Goal: Task Accomplishment & Management: Manage account settings

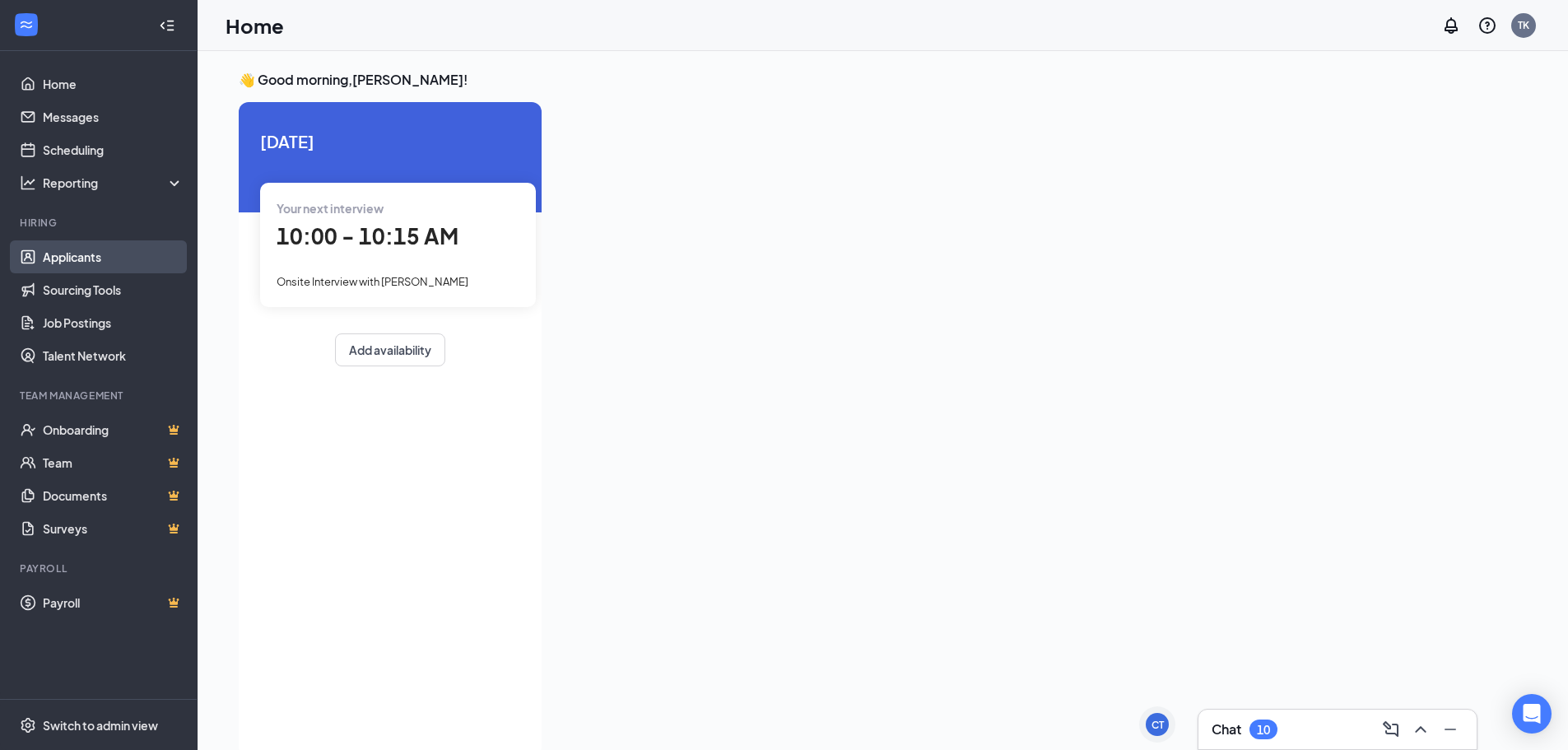
drag, startPoint x: 106, startPoint y: 249, endPoint x: 136, endPoint y: 249, distance: 30.0
click at [107, 251] on link "Applicants" at bounding box center [113, 257] width 141 height 33
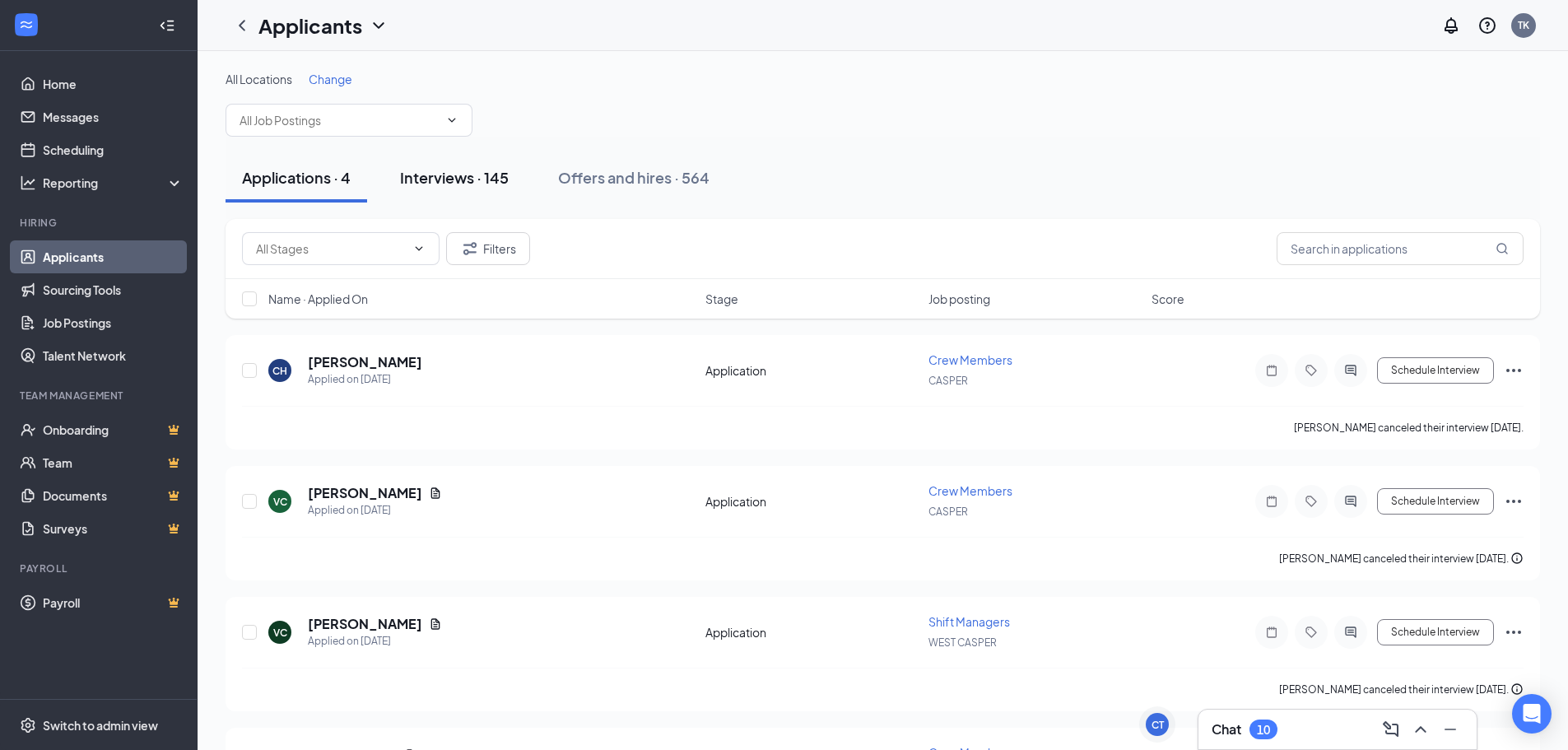
click at [496, 168] on div "Interviews · 145" at bounding box center [454, 177] width 108 height 20
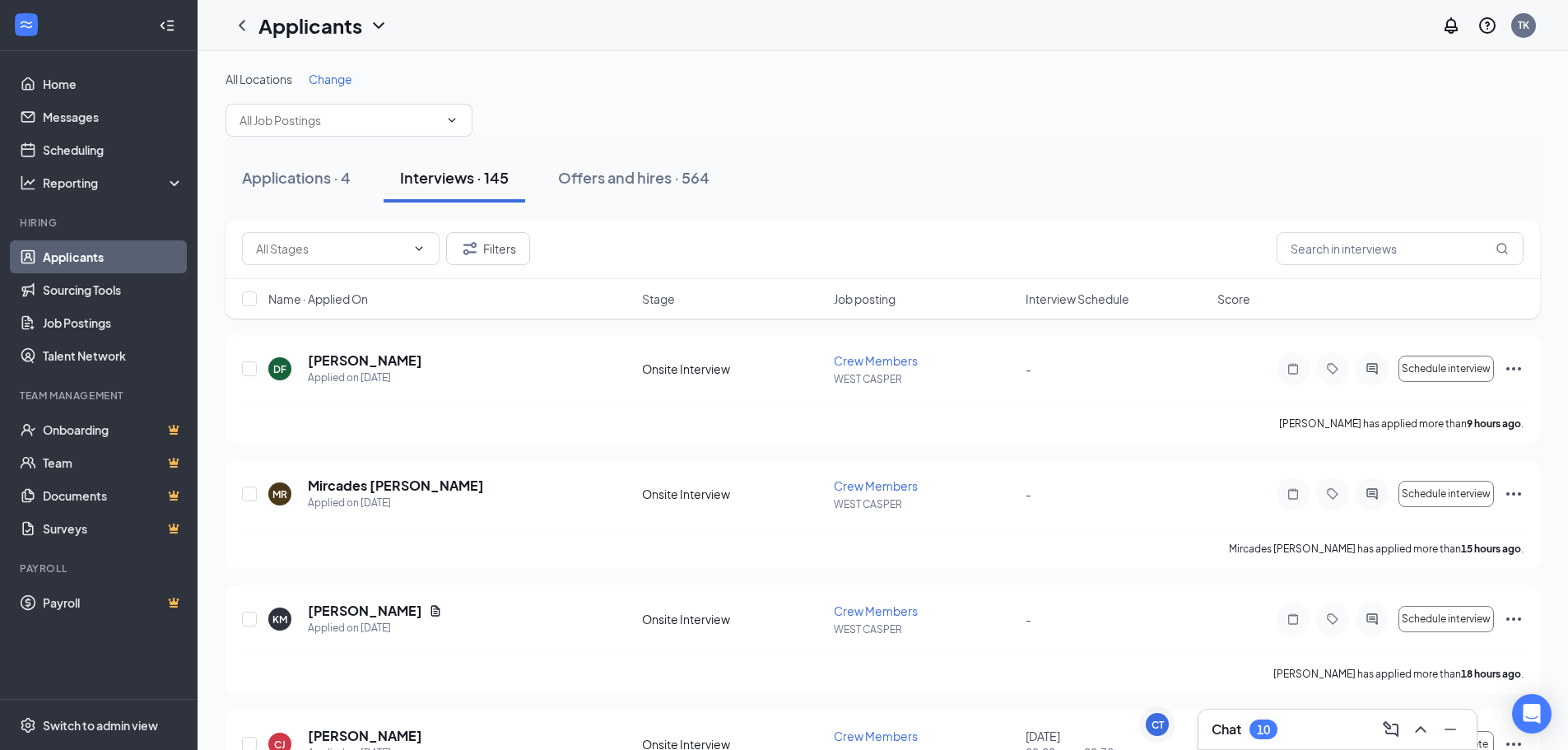
click at [1237, 724] on h3 "Chat" at bounding box center [1225, 730] width 29 height 18
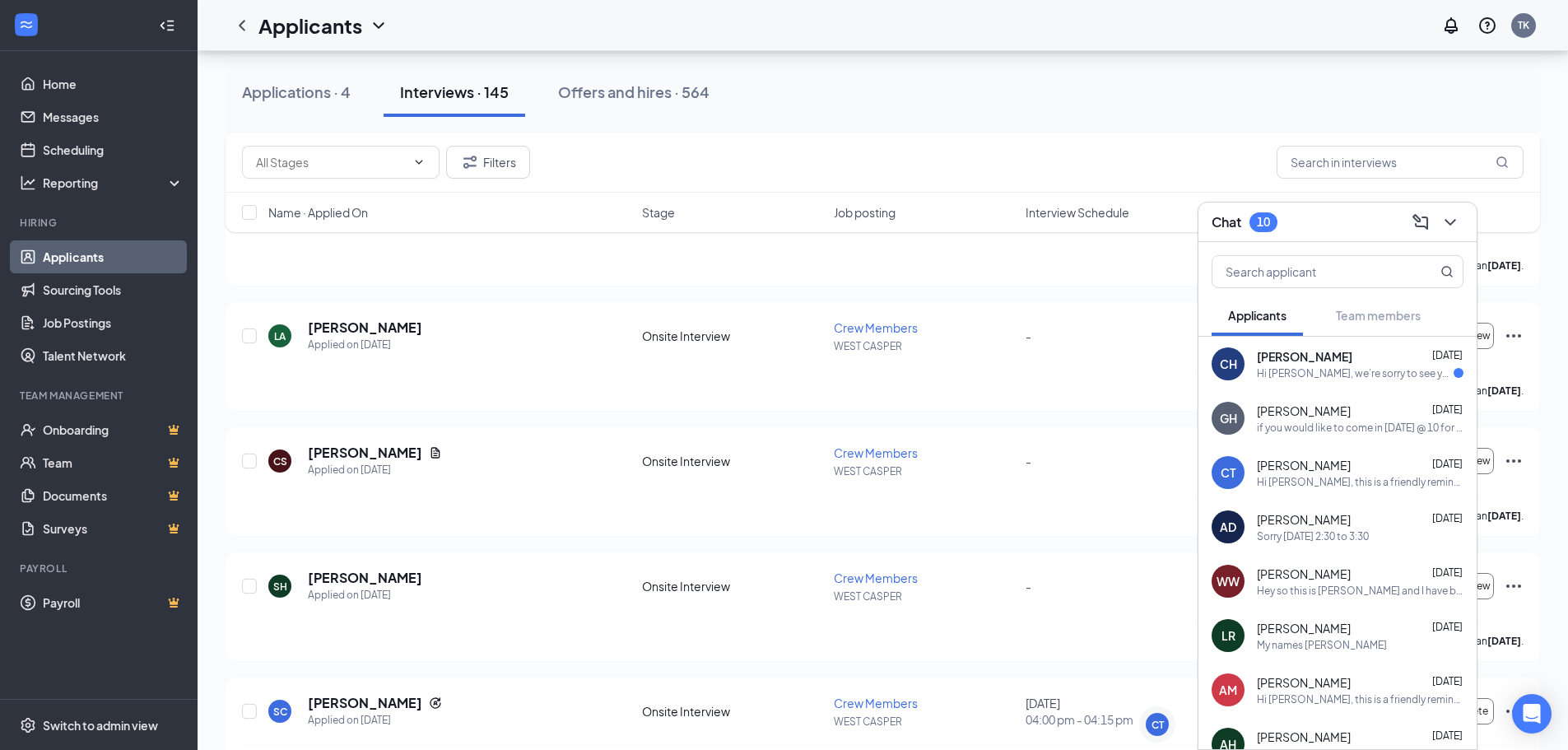
click at [1257, 214] on div "10" at bounding box center [1264, 222] width 28 height 20
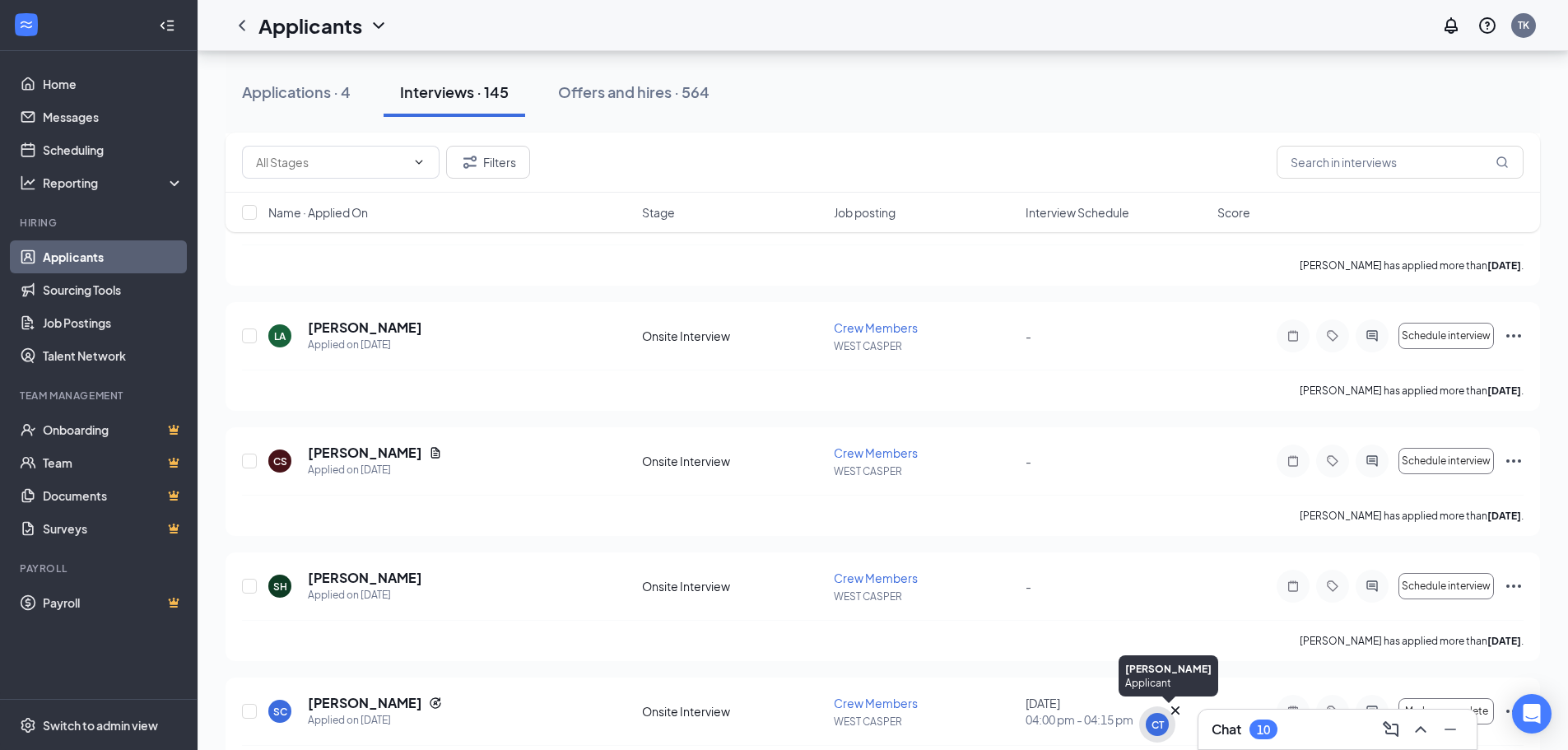
click at [1157, 725] on div "CT" at bounding box center [1158, 725] width 12 height 14
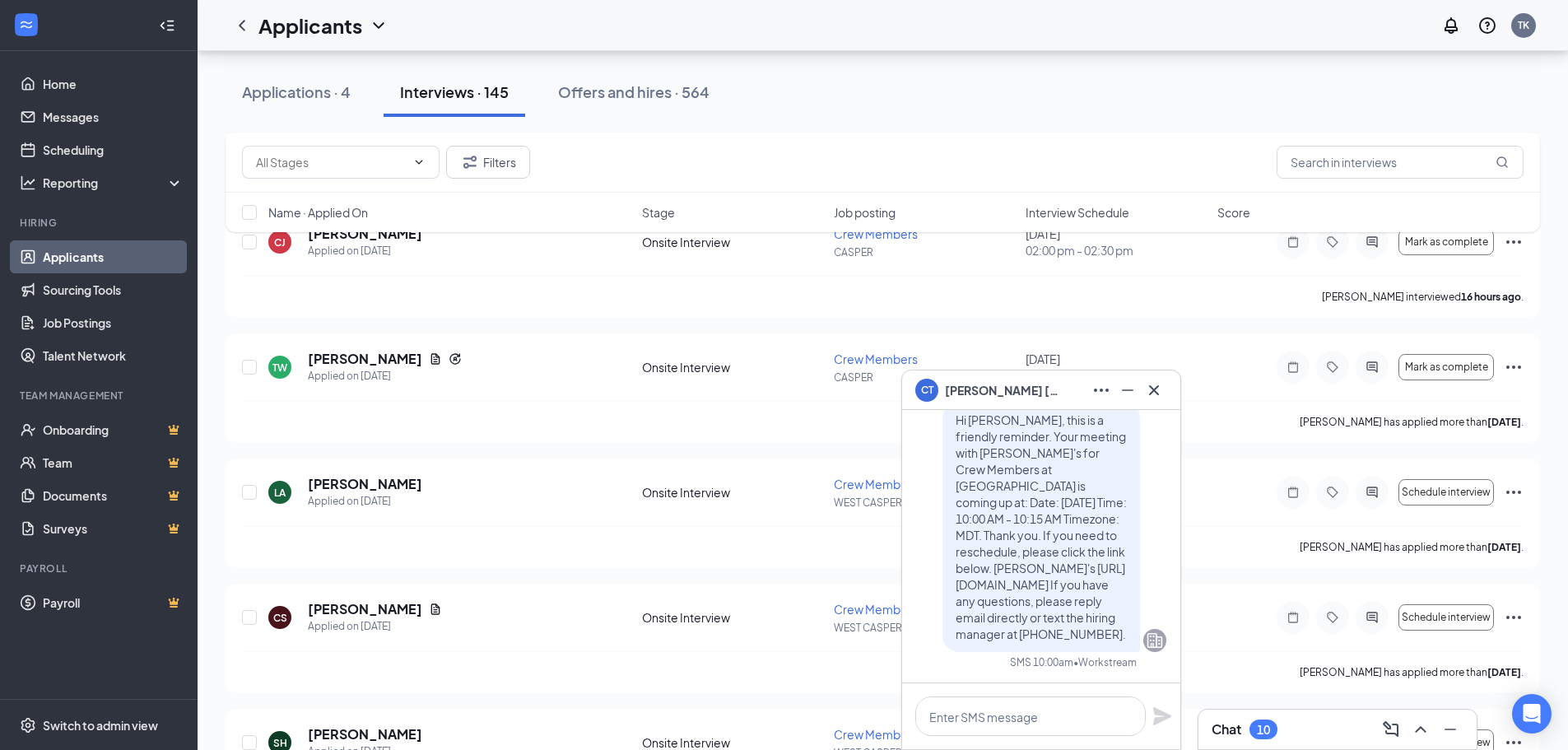
scroll to position [494, 0]
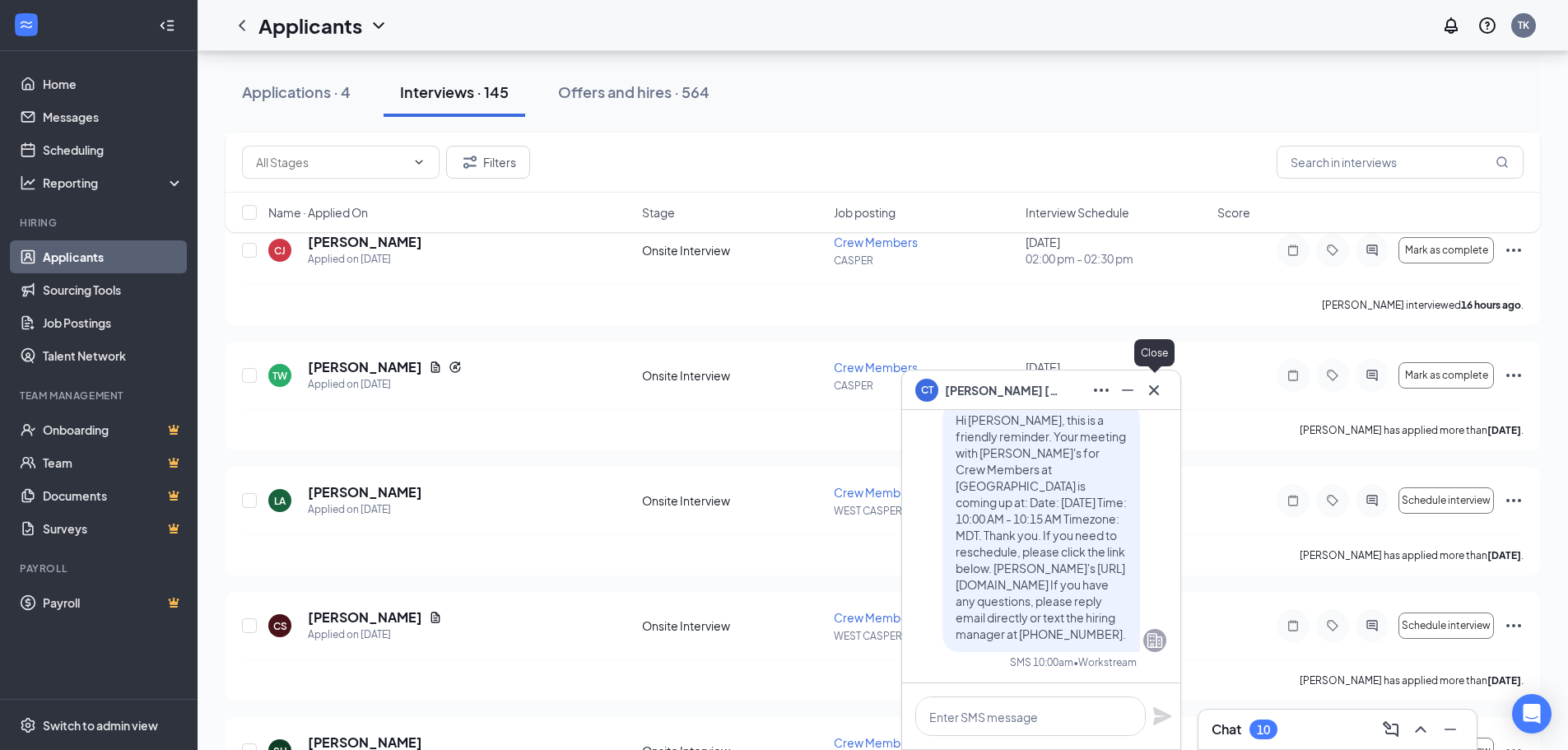
click at [1161, 389] on icon "Cross" at bounding box center [1154, 391] width 20 height 20
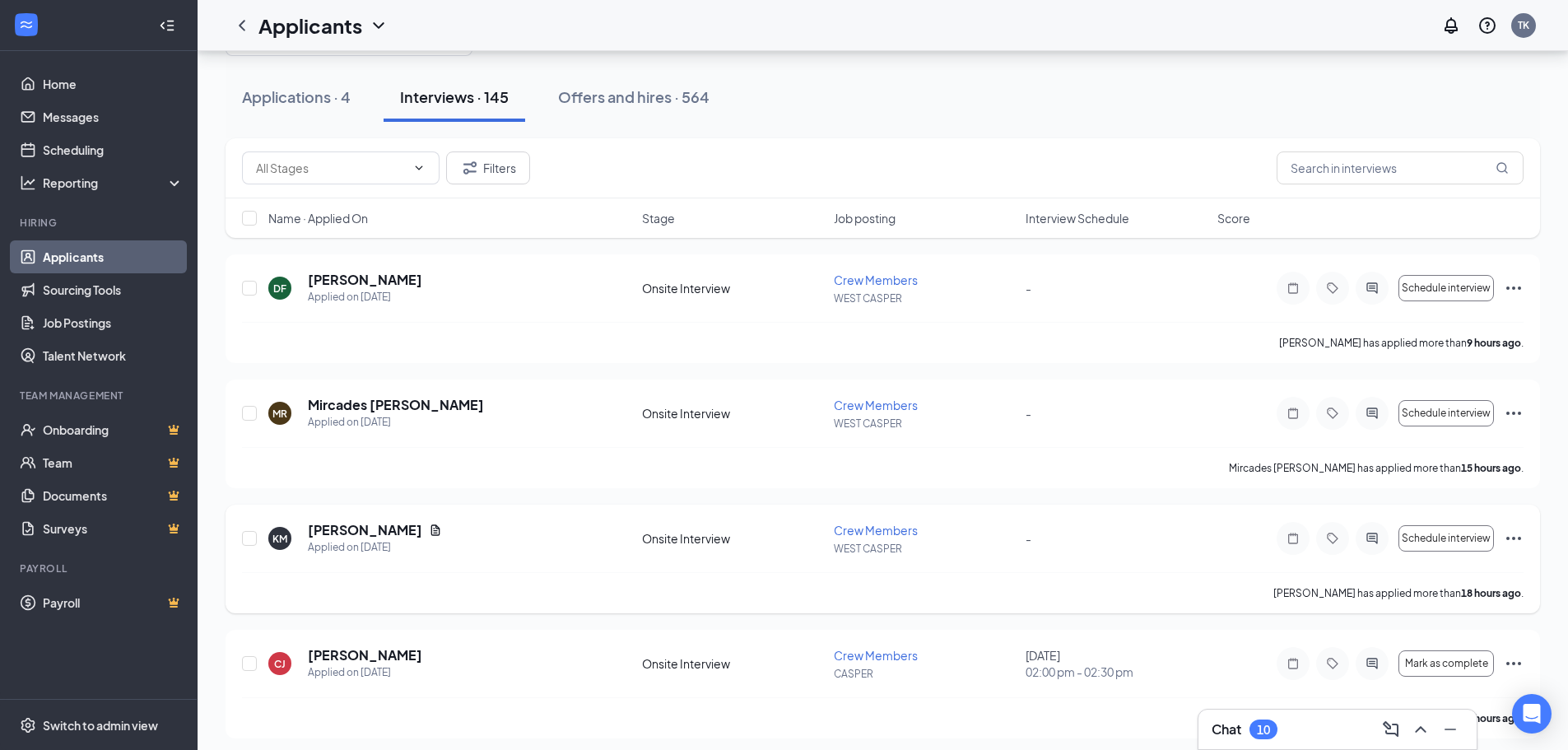
scroll to position [0, 0]
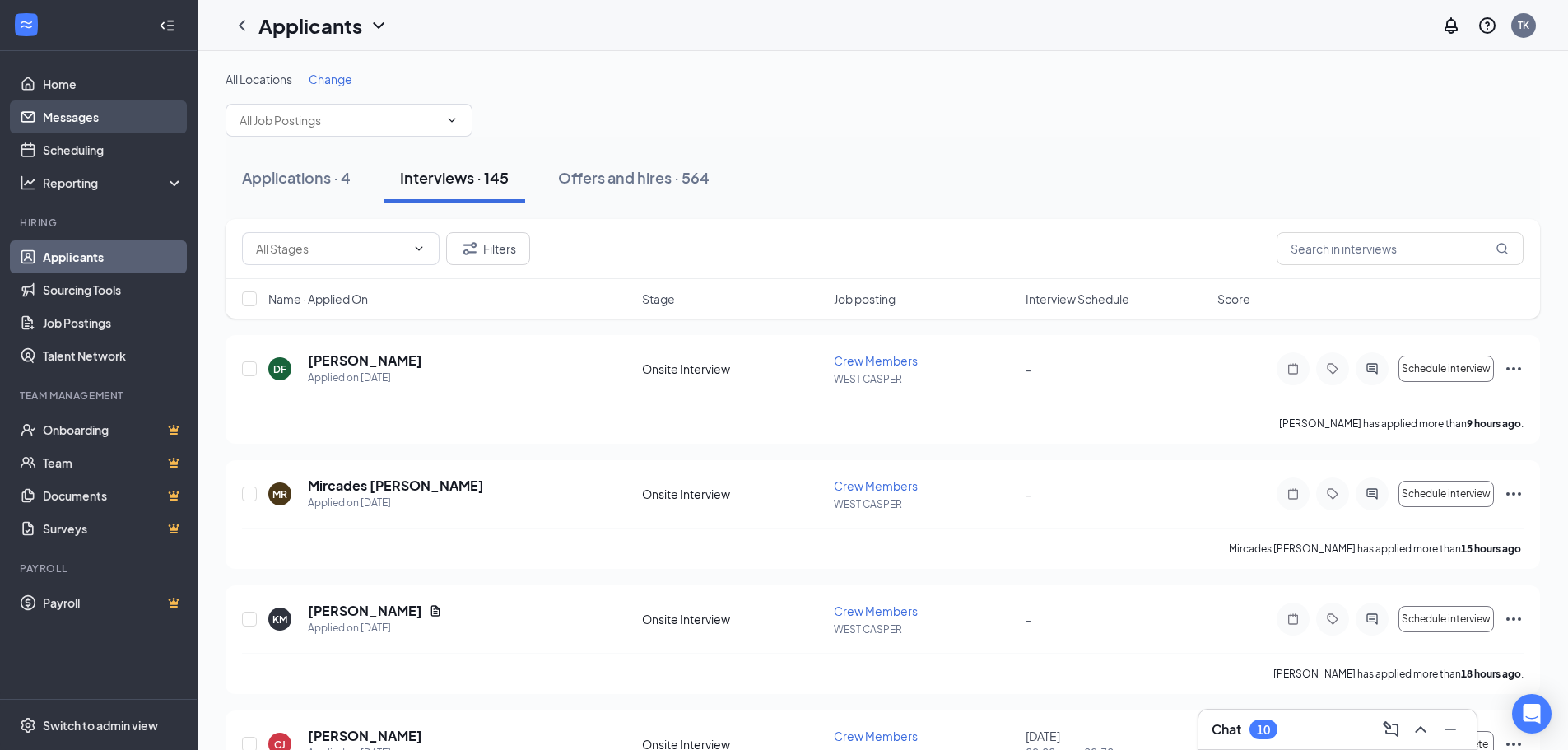
click at [102, 122] on link "Messages" at bounding box center [113, 116] width 141 height 33
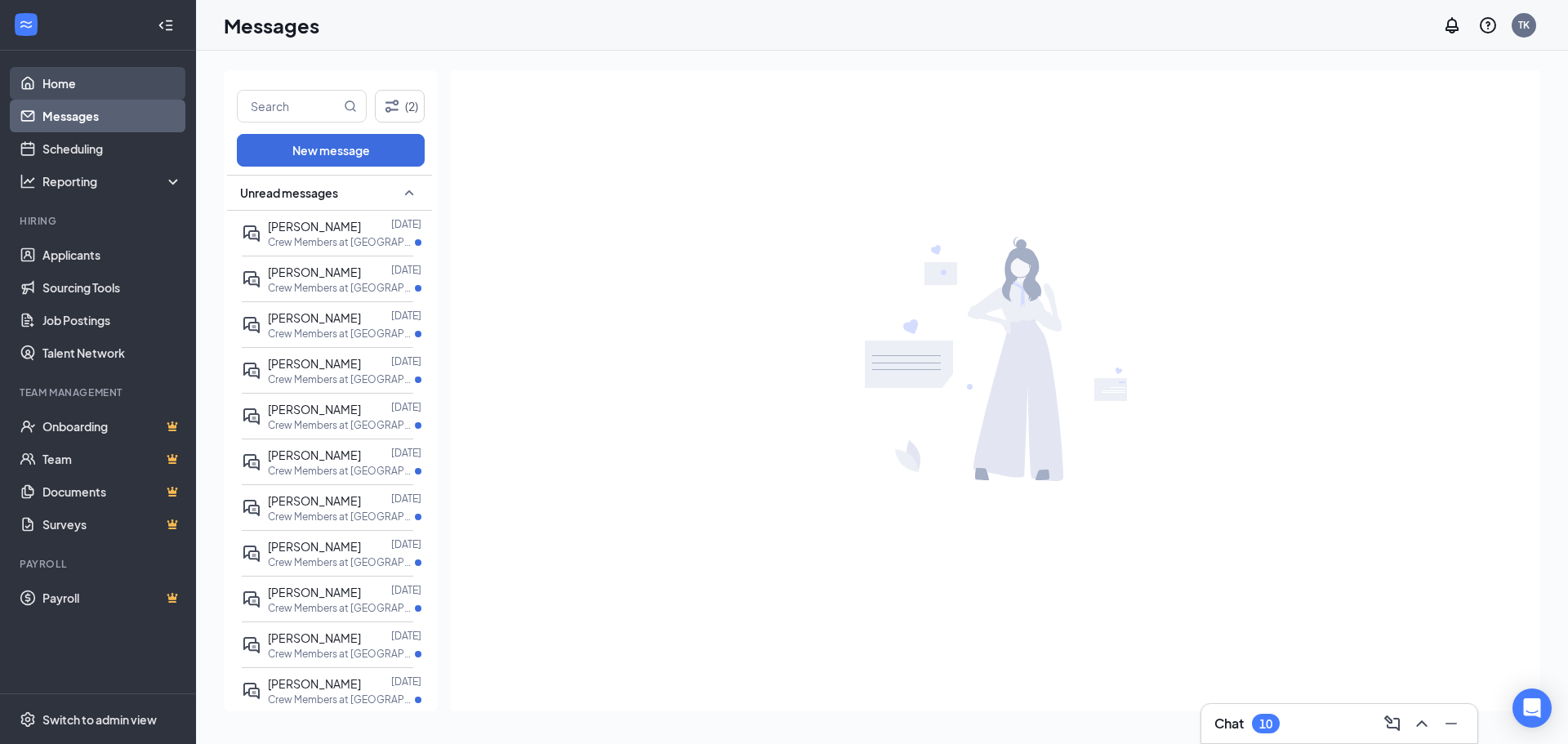
click at [115, 85] on link "Home" at bounding box center [112, 83] width 140 height 33
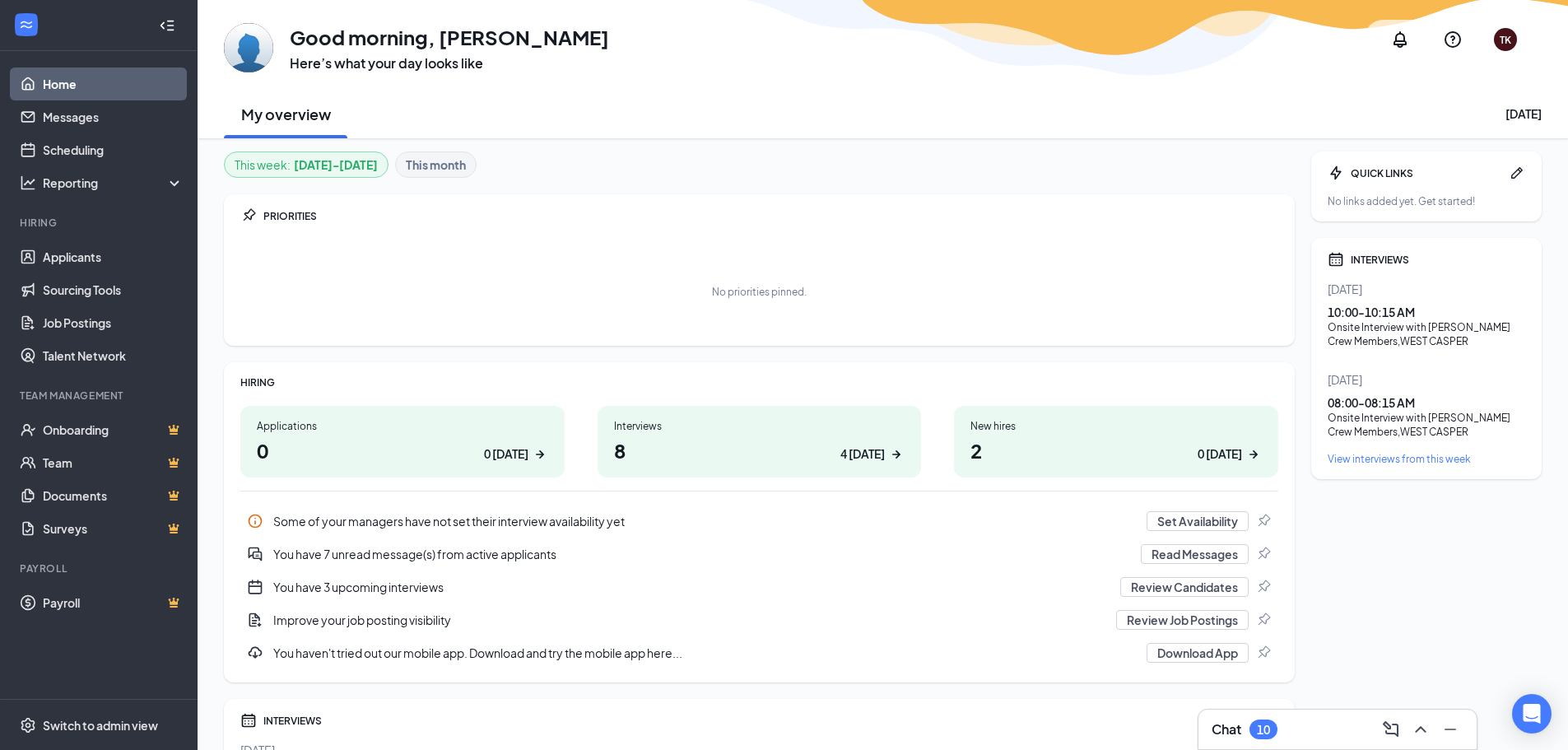
click at [423, 161] on b "This month" at bounding box center [436, 164] width 60 height 18
click at [331, 164] on b "[DATE] - [DATE]" at bounding box center [335, 164] width 84 height 18
click at [835, 454] on h1 "8 4 [DATE]" at bounding box center [760, 451] width 291 height 28
click at [87, 245] on link "Applicants" at bounding box center [113, 257] width 141 height 33
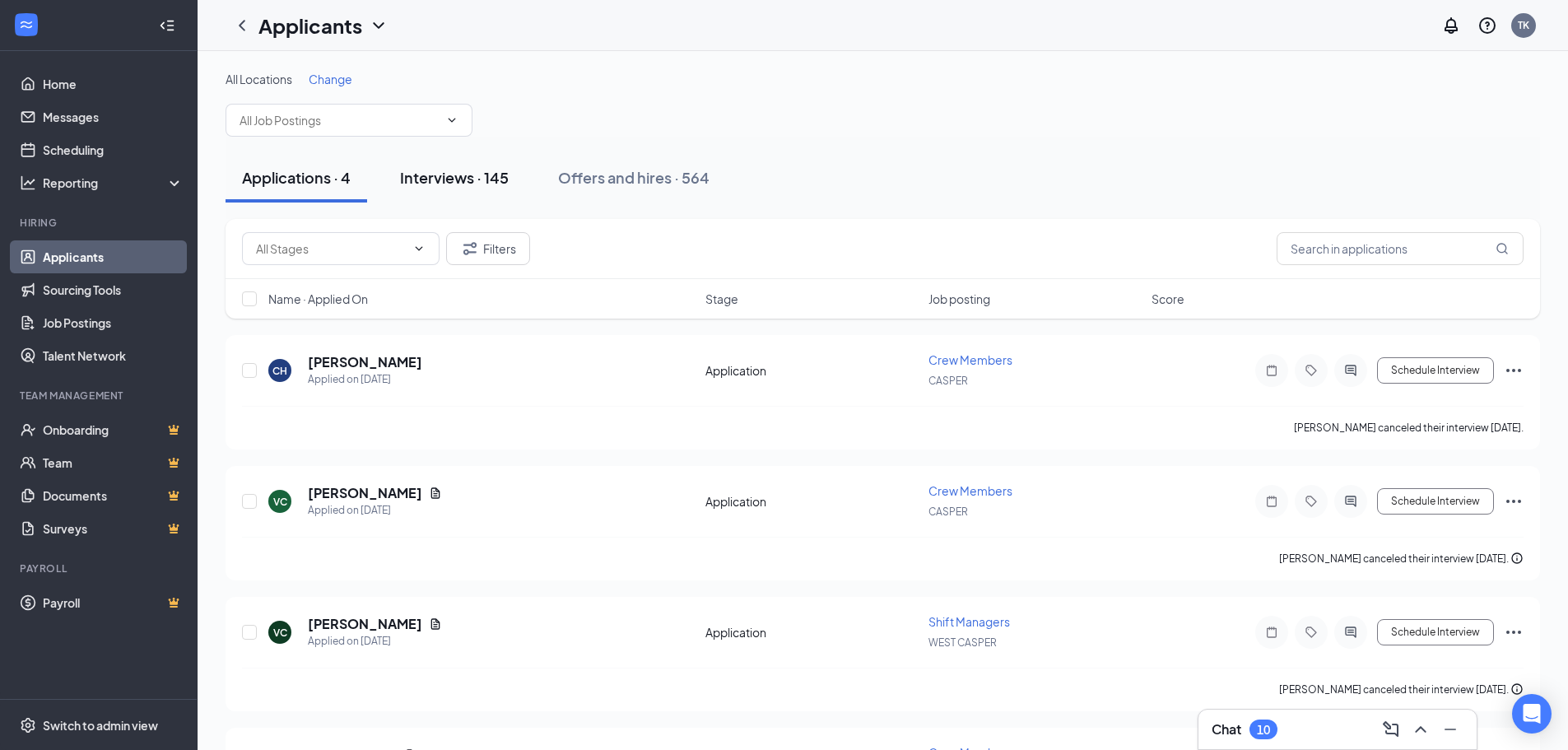
click at [445, 174] on div "Interviews · 145" at bounding box center [454, 177] width 108 height 20
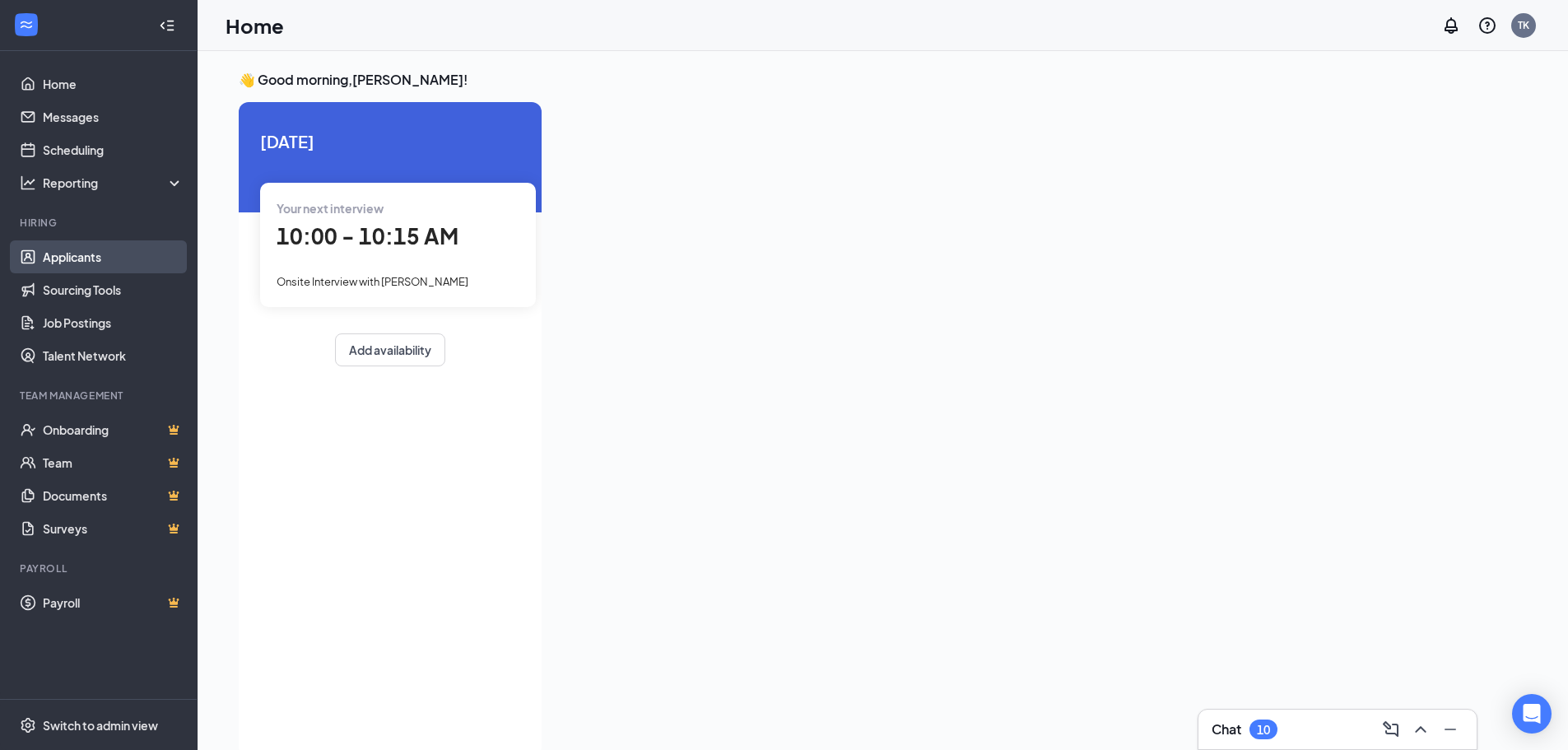
drag, startPoint x: 83, startPoint y: 259, endPoint x: 84, endPoint y: 250, distance: 9.1
click at [83, 259] on link "Applicants" at bounding box center [113, 257] width 141 height 33
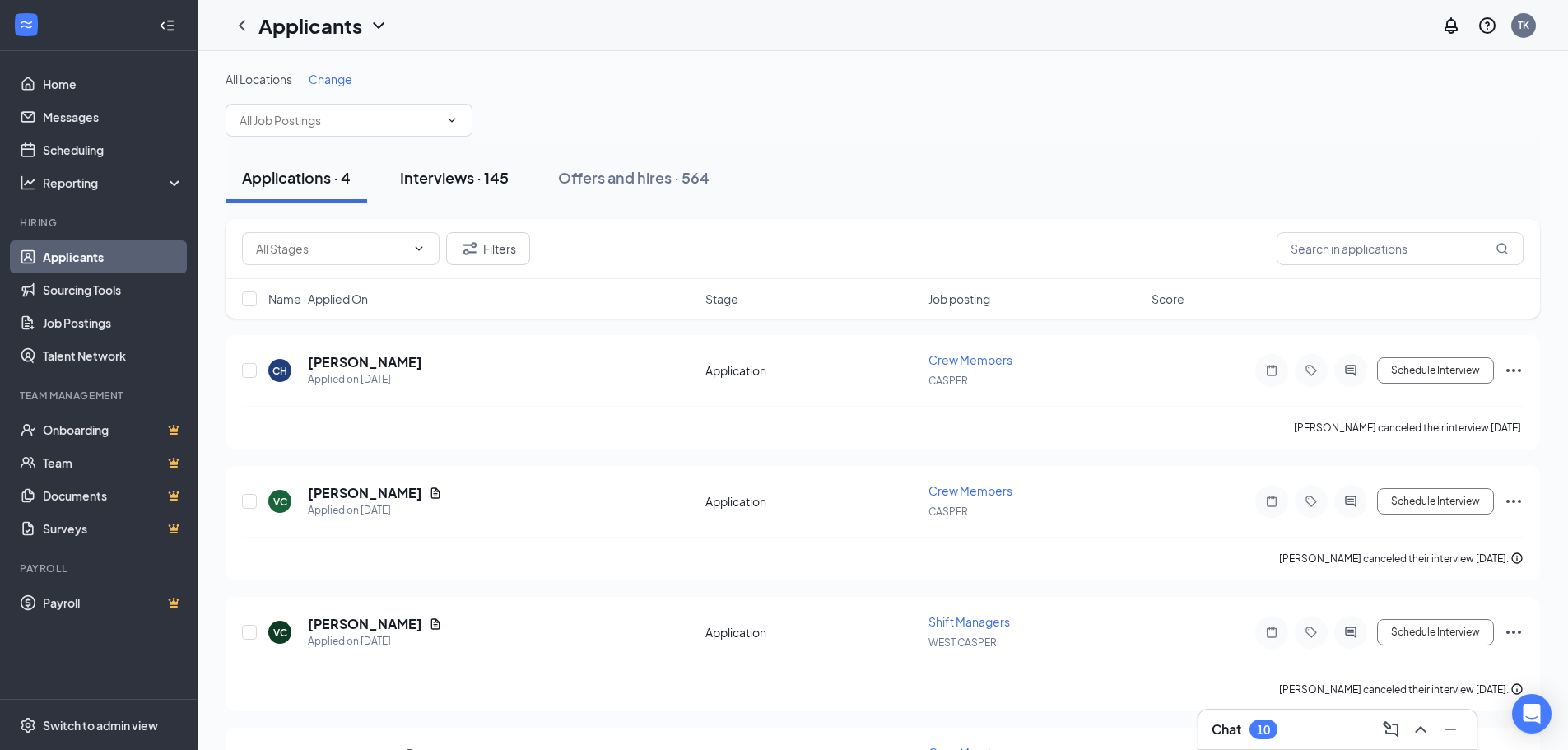
click at [501, 170] on div "Interviews · 145" at bounding box center [454, 177] width 108 height 20
